Goal: Information Seeking & Learning: Learn about a topic

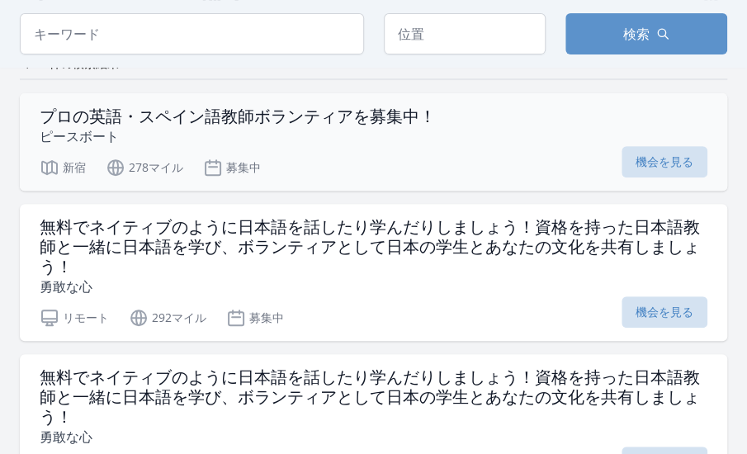
scroll to position [158, 0]
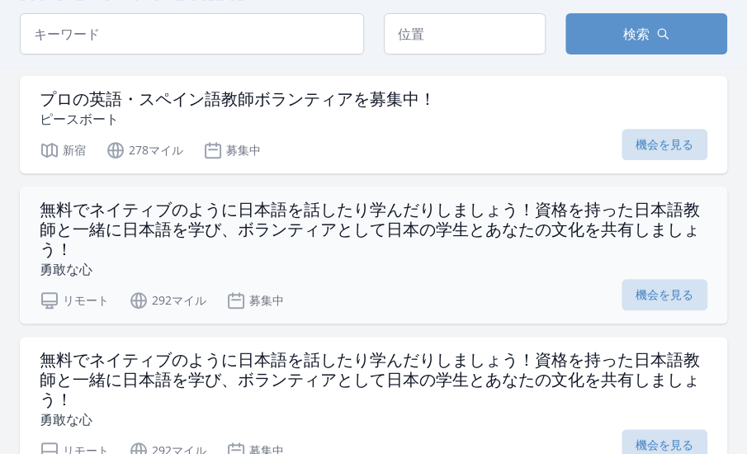
click at [385, 303] on div "リモート 292マイル 募集中 機会を見る" at bounding box center [374, 298] width 668 height 25
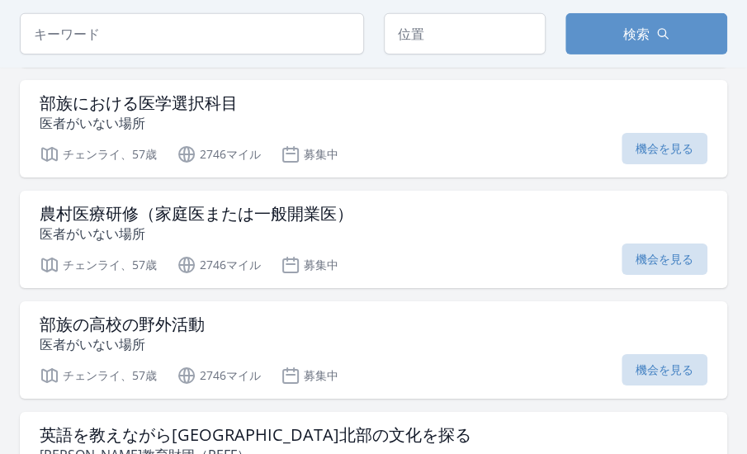
scroll to position [1932, 0]
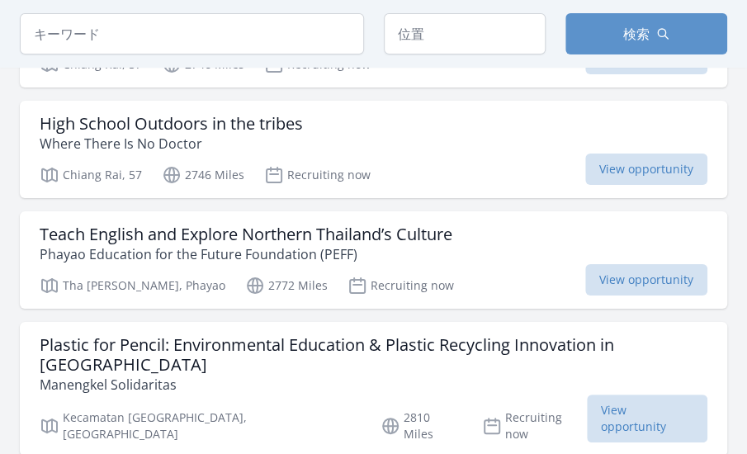
scroll to position [2238, 0]
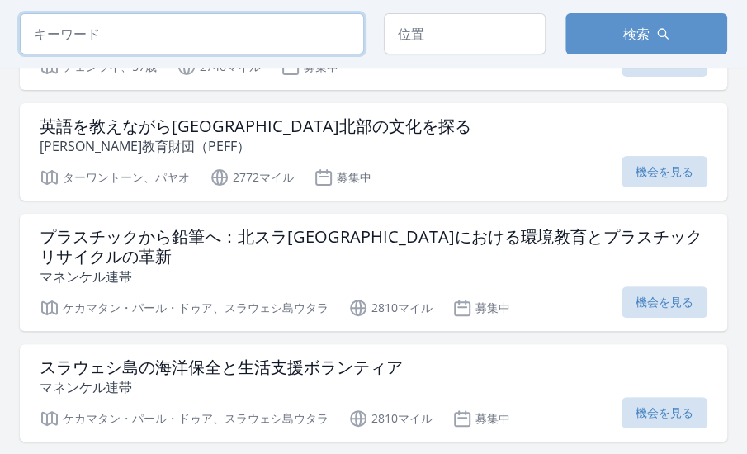
click at [251, 39] on input "search" at bounding box center [192, 33] width 344 height 41
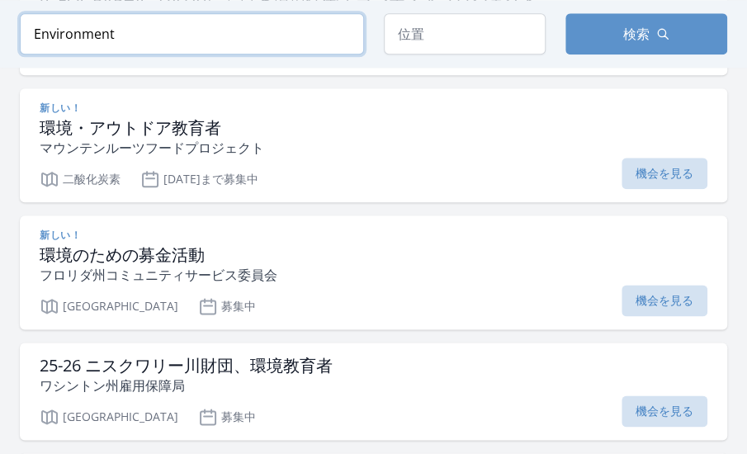
scroll to position [624, 0]
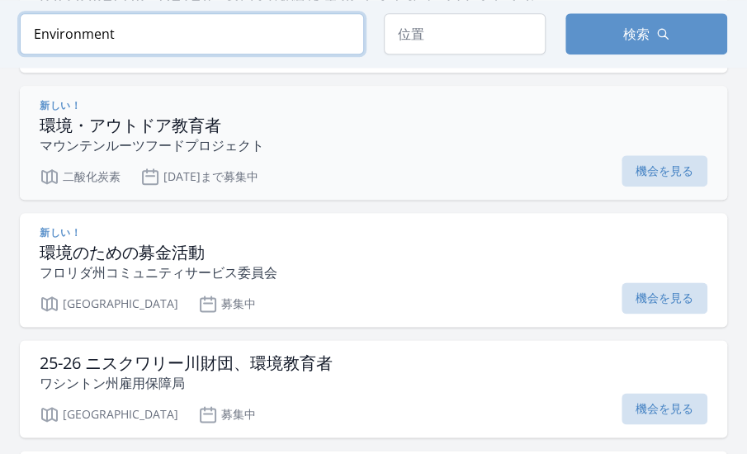
type input "Environment"
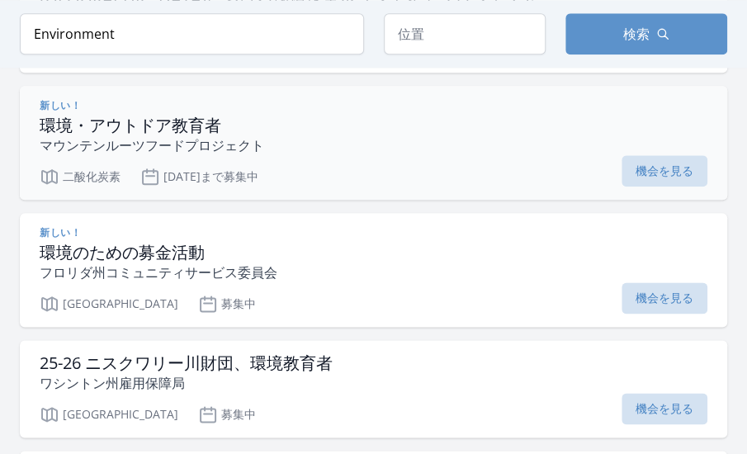
click at [271, 185] on div "新しい！ 環境・アウトドア教育者 マウンテンルーツフードプロジェクト 二酸化炭素 12月14日まで募集中 機会を見る" at bounding box center [373, 143] width 707 height 114
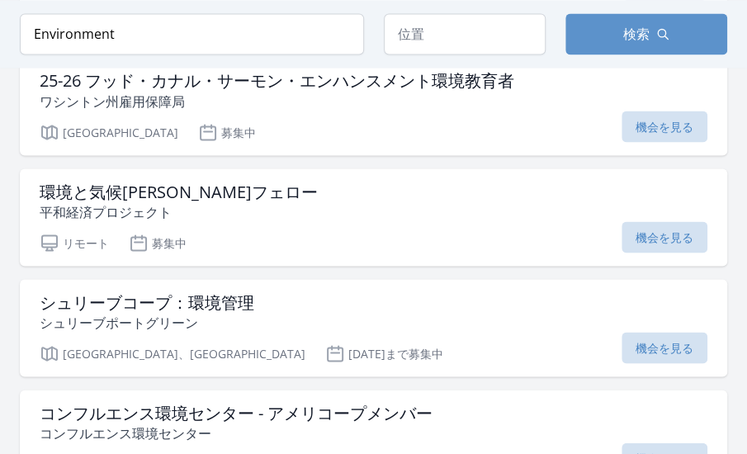
scroll to position [1018, 0]
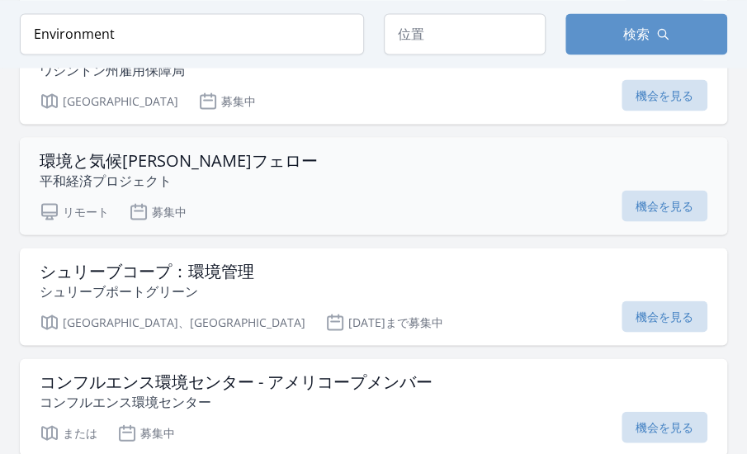
click at [223, 205] on div "リモート 募集中 機会を見る" at bounding box center [374, 208] width 668 height 25
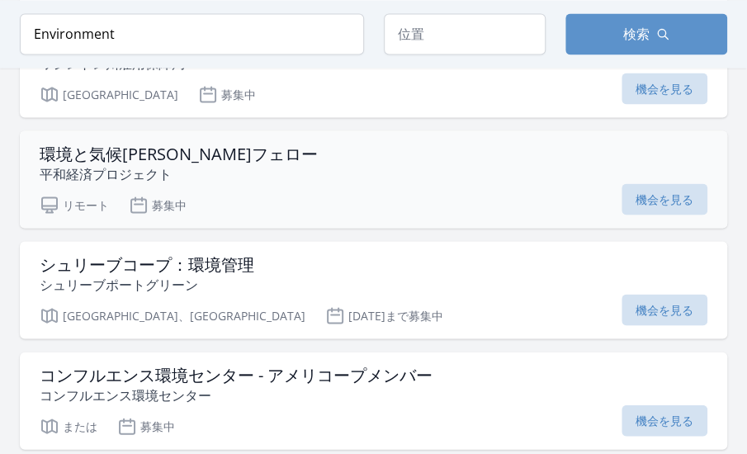
click at [225, 190] on div "リモート 募集中 機会を見る" at bounding box center [374, 202] width 668 height 25
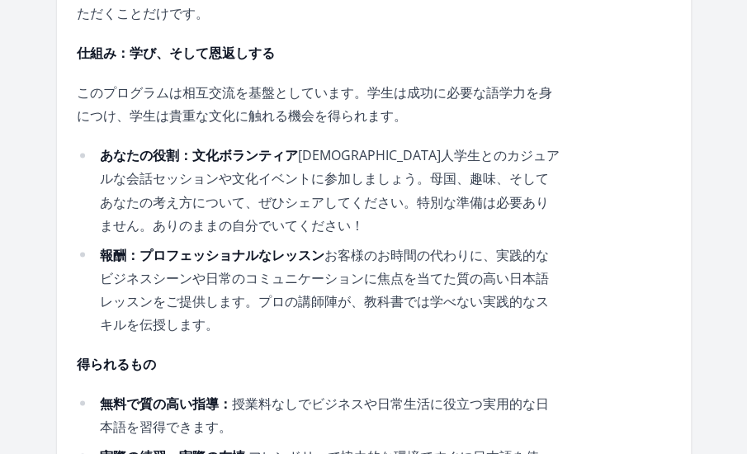
scroll to position [967, 0]
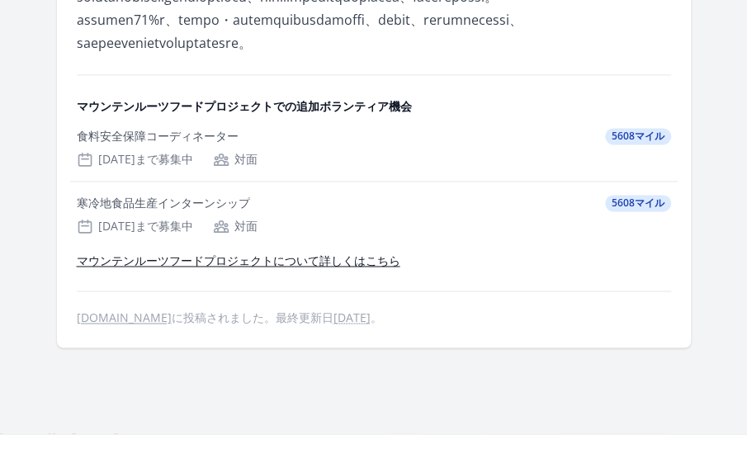
click at [268, 114] on font "マウンテンルーツフードプロジェクトでの追加ボランティア機会" at bounding box center [244, 106] width 335 height 16
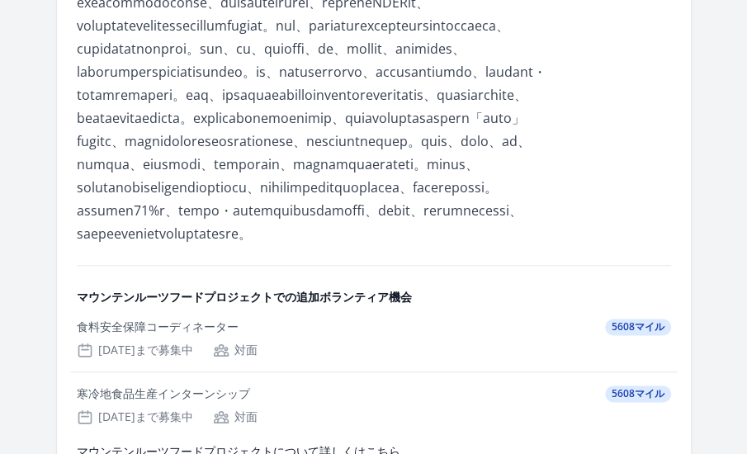
scroll to position [571, 0]
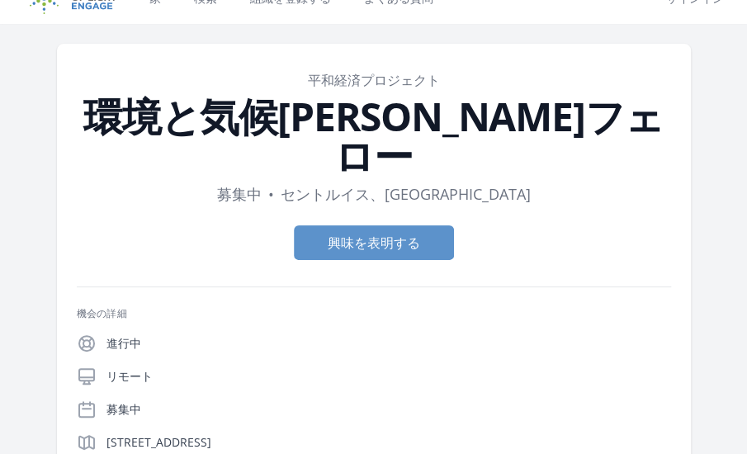
click at [231, 307] on div "機会の詳細 進行中 リモート 募集中 [STREET_ADDRESS]" at bounding box center [374, 379] width 594 height 145
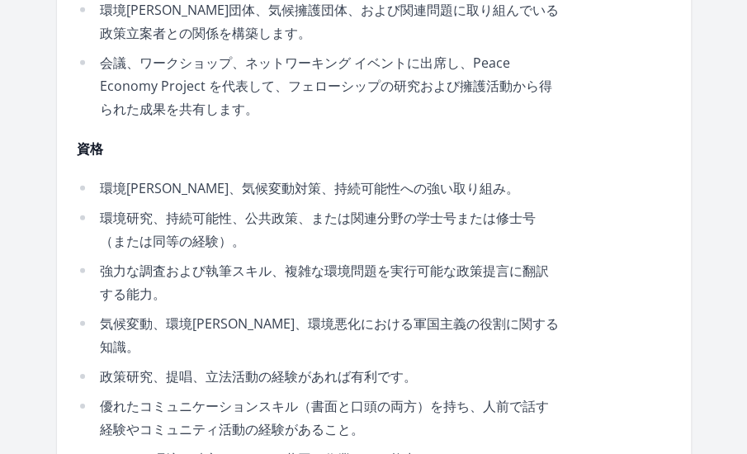
scroll to position [1605, 0]
